Goal: Navigation & Orientation: Find specific page/section

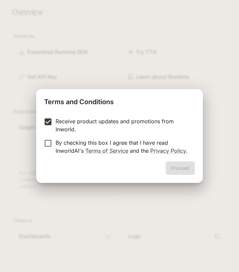
click at [48, 138] on form "Receive product updates and promotions from Inworld. By checking this box I agr…" at bounding box center [119, 135] width 151 height 37
click at [163, 169] on div "Proceed" at bounding box center [119, 171] width 167 height 21
click at [175, 168] on button "Proceed" at bounding box center [180, 167] width 29 height 13
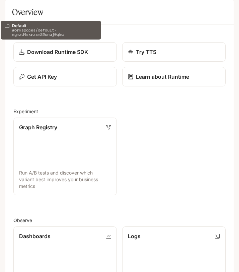
click at [36, 10] on p "Default" at bounding box center [38, 10] width 16 height 6
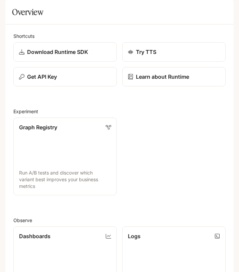
click at [7, 8] on button "open drawer" at bounding box center [11, 9] width 12 height 12
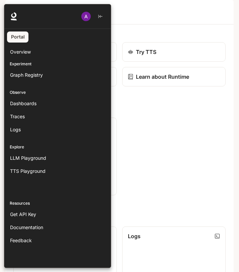
click at [128, 144] on div at bounding box center [123, 136] width 239 height 264
